Goal: Communication & Community: Answer question/provide support

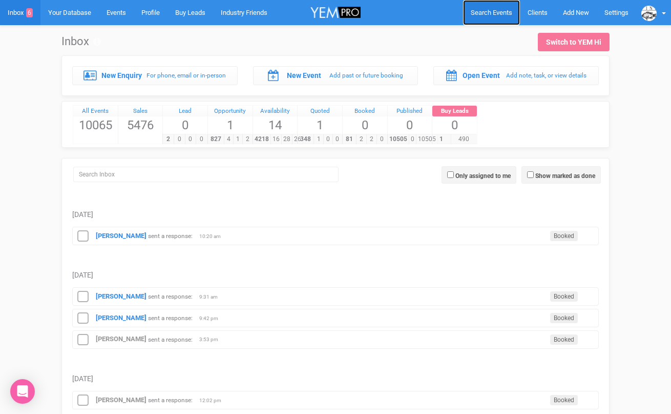
click at [480, 9] on span "Search Events" at bounding box center [492, 13] width 42 height 8
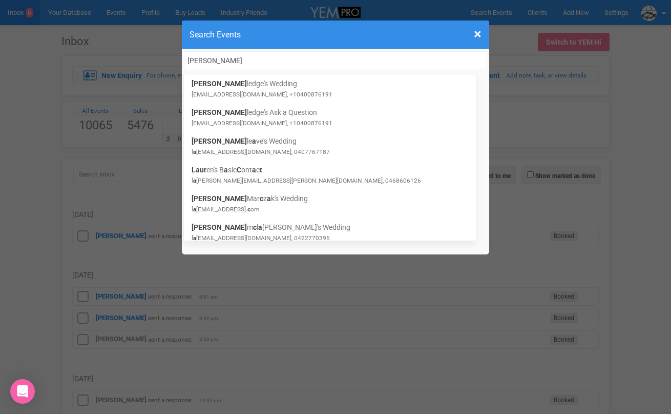
type input "laura cartwr"
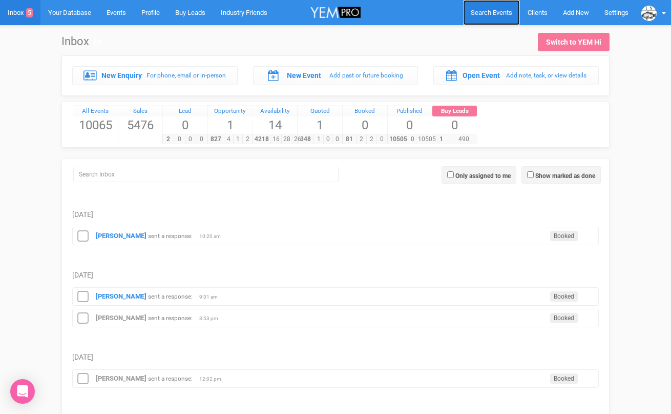
click at [485, 16] on link "Search Events" at bounding box center [491, 12] width 57 height 25
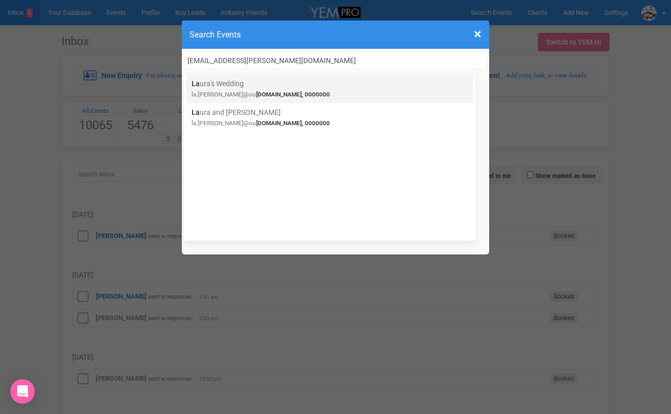
type input "[EMAIL_ADDRESS][PERSON_NAME][DOMAIN_NAME]"
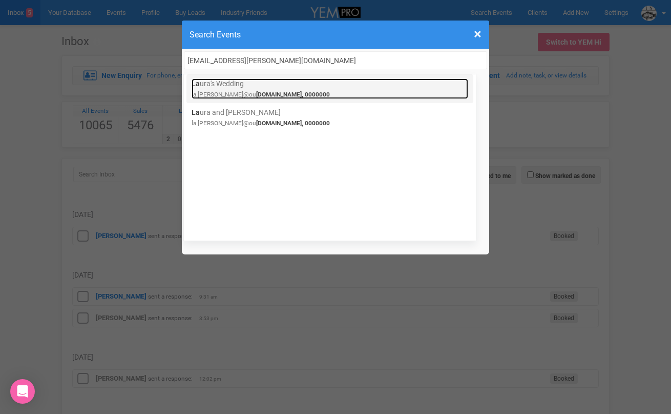
click at [279, 91] on span "[DOMAIN_NAME], 0000000" at bounding box center [293, 94] width 74 height 7
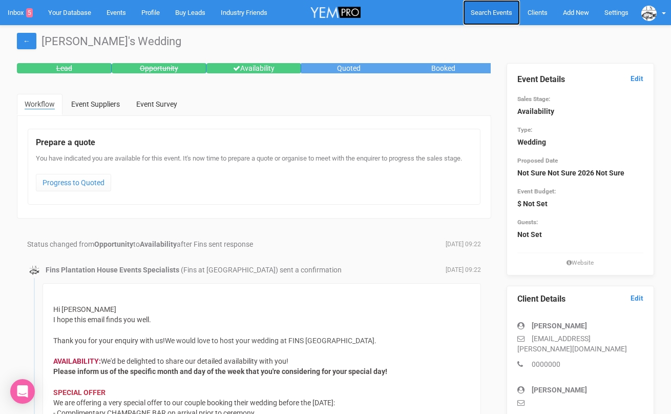
click at [479, 14] on span "Search Events" at bounding box center [492, 13] width 42 height 8
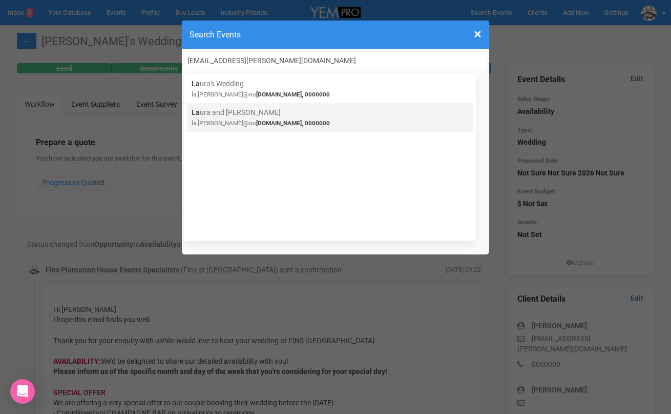
type input "[EMAIL_ADDRESS][PERSON_NAME][DOMAIN_NAME]"
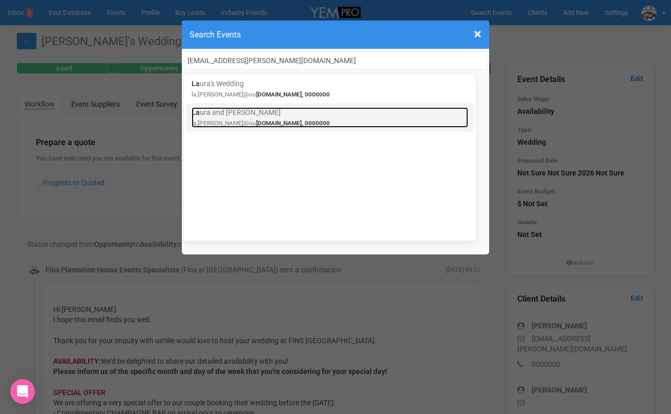
click at [201, 119] on small "la.browne@ou tlook.com, 0000000" at bounding box center [261, 122] width 138 height 7
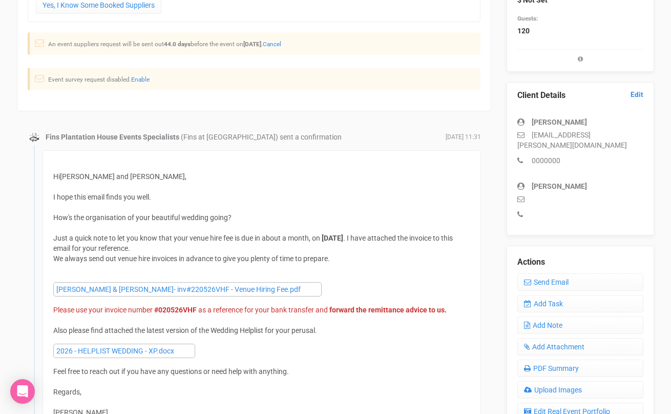
scroll to position [282, 0]
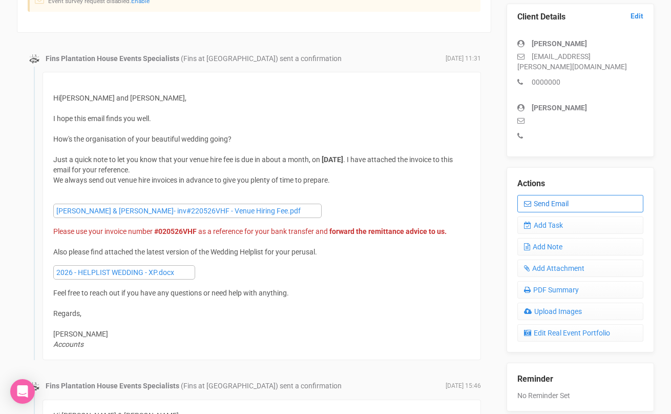
click at [549, 195] on link "Send Email" at bounding box center [581, 203] width 127 height 17
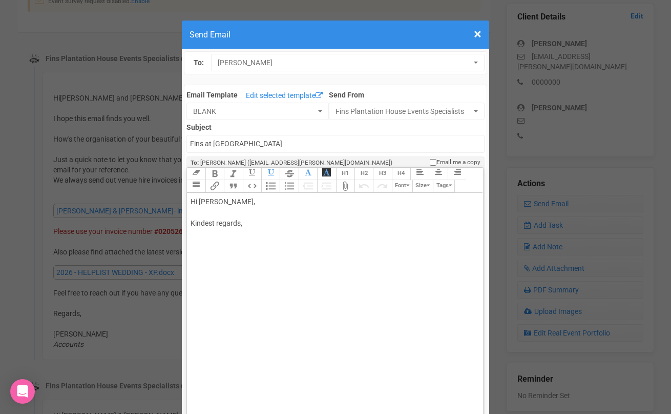
click at [234, 213] on div "Hi [PERSON_NAME], Kindest regards," at bounding box center [333, 223] width 285 height 54
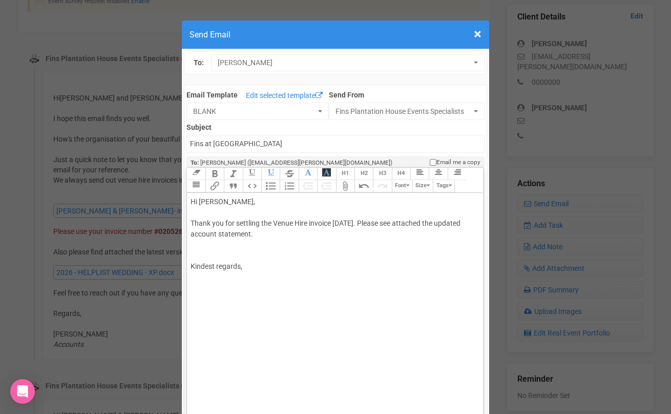
click at [212, 289] on div "Hi [PERSON_NAME], Thank you for settling the Venue Hire invoice [DATE]. Please …" at bounding box center [333, 244] width 285 height 97
click at [424, 185] on trix-toolbar "Link Unlink Bold Italic Strikethrough H1 H2 H3 H4 Link Quote Code Bullets Numbe…" at bounding box center [335, 180] width 296 height 25
click at [213, 248] on div "Hi [PERSON_NAME], Thank you for settling the Venue Hire invoice [DATE]. Please …" at bounding box center [333, 257] width 285 height 122
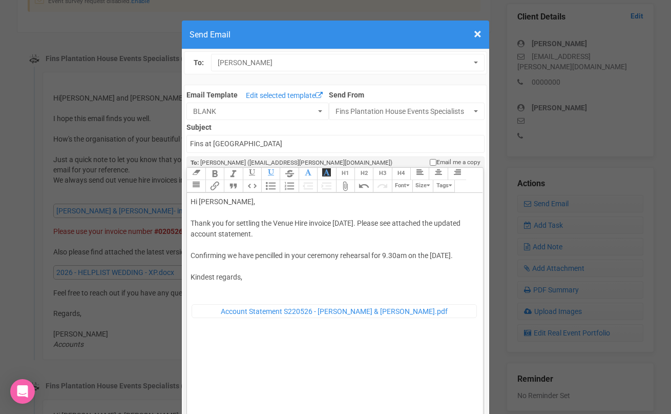
click at [258, 268] on div "Hi [PERSON_NAME], Thank you for settling the Venue Hire invoice [DATE]. Please …" at bounding box center [333, 262] width 285 height 133
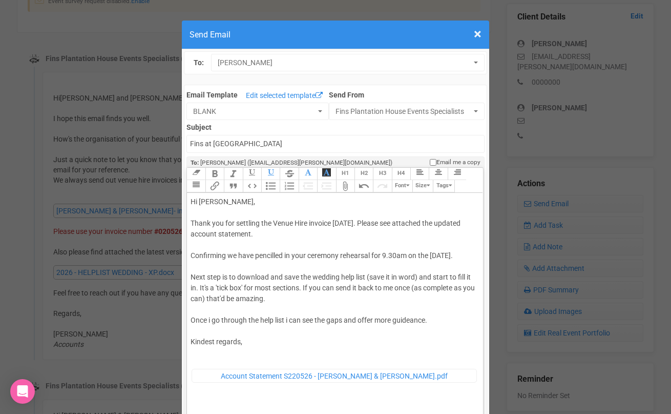
click at [217, 369] on div "Hi [PERSON_NAME], Thank you for settling the Venue Hire invoice [DATE]. Please …" at bounding box center [333, 295] width 285 height 198
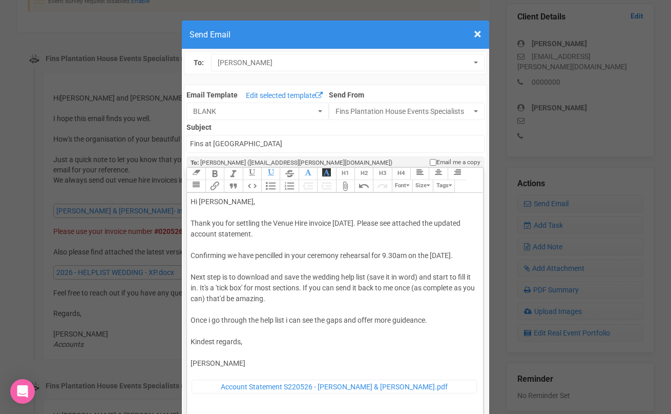
type trix-editor "<div>Hi [PERSON_NAME],<br><br>Thank you for settling the Venue Hire invoice [DA…"
click at [363, 342] on div "Hi [PERSON_NAME], Thank you for settling the Venue Hire invoice [DATE]. Please …" at bounding box center [333, 300] width 285 height 209
click at [243, 384] on div "Hi [PERSON_NAME], Thank you for settling the Venue Hire invoice [DATE]. Please …" at bounding box center [333, 300] width 285 height 209
click at [423, 188] on trix-toolbar "Link Unlink Bold Italic Strikethrough H1 H2 H3 H4 Link Quote Code Bullets Numbe…" at bounding box center [335, 180] width 296 height 25
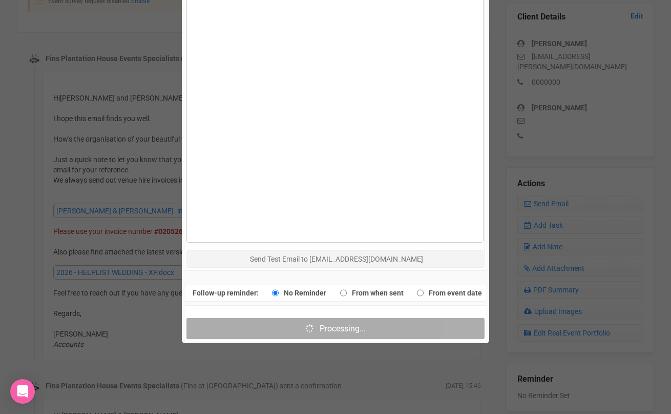
scroll to position [560, 0]
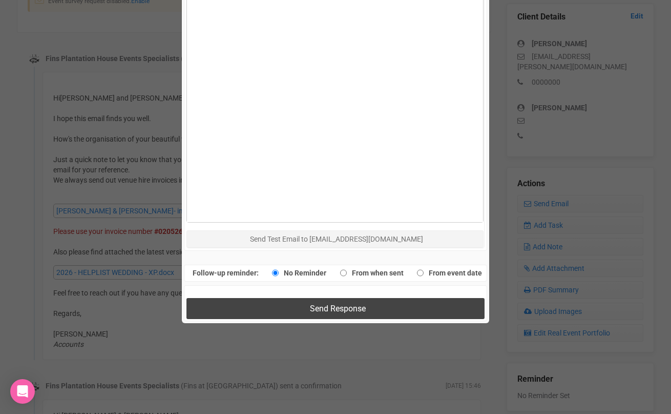
click at [269, 305] on button "Send Response" at bounding box center [336, 308] width 298 height 21
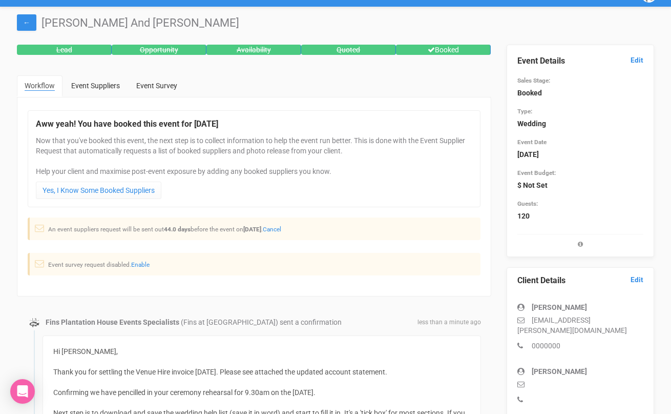
scroll to position [0, 0]
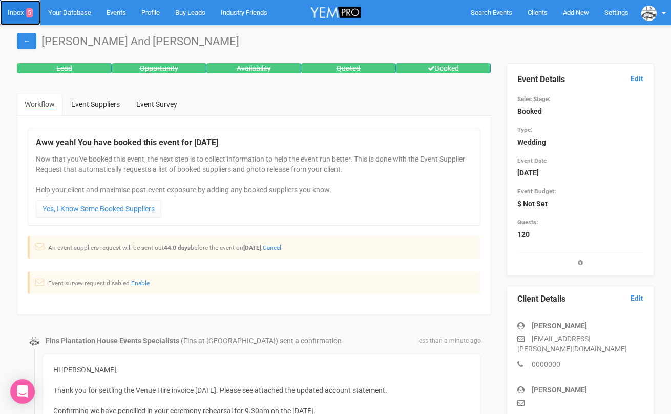
click at [23, 12] on link "Inbox 5" at bounding box center [20, 12] width 40 height 25
